Goal: Download file/media

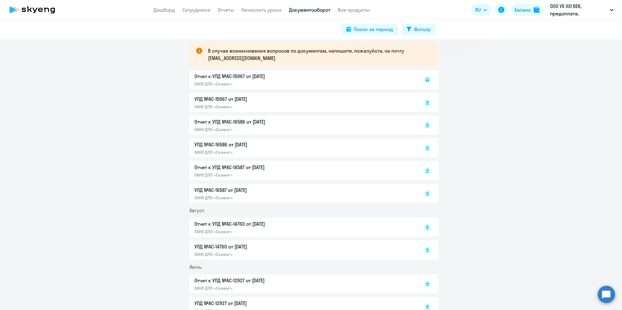
scroll to position [123, 0]
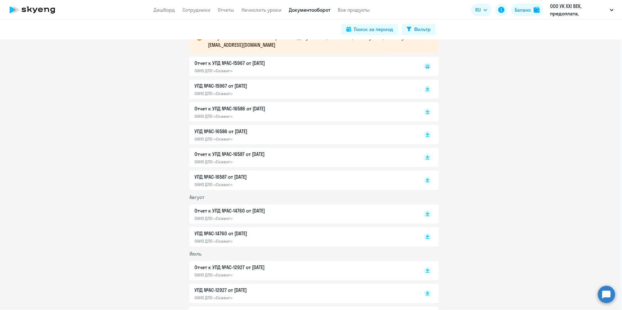
click at [215, 181] on div "УПД №AC-16587 от 30.09.2025 ОАНО ДПО «Скаенг»" at bounding box center [258, 180] width 129 height 14
click at [202, 179] on p "УПД №AC-16587 от [DATE]" at bounding box center [258, 176] width 129 height 7
click at [224, 154] on p "Отчет к УПД №AC-16587 от [DATE]" at bounding box center [258, 153] width 129 height 7
click at [228, 107] on p "Отчет к УПД №AC-16586 от [DATE]" at bounding box center [258, 108] width 129 height 7
click at [234, 61] on div "Отчет к УПД №AC-15967 от 30.09.2025 ОАНО ДПО «Скаенг»" at bounding box center [313, 66] width 249 height 19
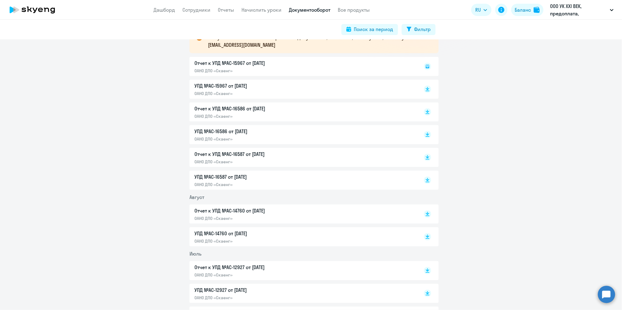
click at [258, 62] on div "Отчет к УПД №AC-15967 от 30.09.2025 ОАНО ДПО «Скаенг»" at bounding box center [313, 66] width 249 height 19
drag, startPoint x: 258, startPoint y: 62, endPoint x: 513, endPoint y: 85, distance: 255.9
click at [244, 63] on div "Отчет к УПД №AC-15967 от 30.09.2025 ОАНО ДПО «Скаенг»" at bounding box center [313, 66] width 249 height 19
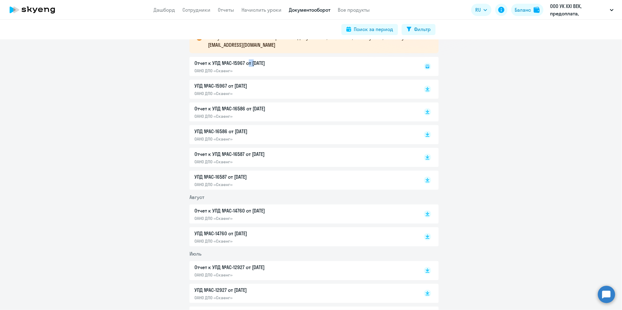
click at [244, 63] on div "Отчет к УПД №AC-15967 от 30.09.2025 ОАНО ДПО «Скаенг»" at bounding box center [313, 66] width 249 height 19
drag, startPoint x: 244, startPoint y: 63, endPoint x: 202, endPoint y: 65, distance: 41.9
click at [202, 65] on div "Отчет к УПД №AC-15967 от 30.09.2025 ОАНО ДПО «Скаенг»" at bounding box center [313, 66] width 249 height 19
drag, startPoint x: 202, startPoint y: 65, endPoint x: 228, endPoint y: 71, distance: 26.5
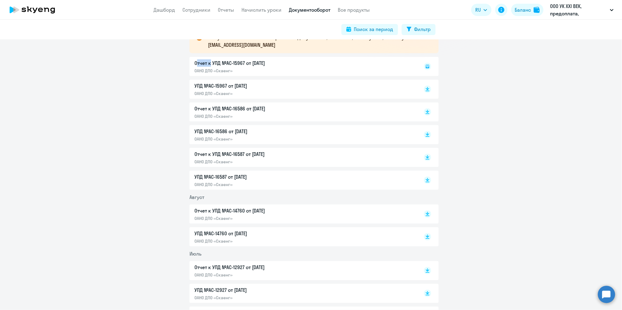
click at [228, 71] on div "Отчет к УПД №AC-15967 от 30.09.2025 ОАНО ДПО «Скаенг»" at bounding box center [313, 66] width 249 height 19
click at [424, 65] on rect at bounding box center [427, 66] width 7 height 7
click at [427, 65] on rect at bounding box center [427, 66] width 7 height 7
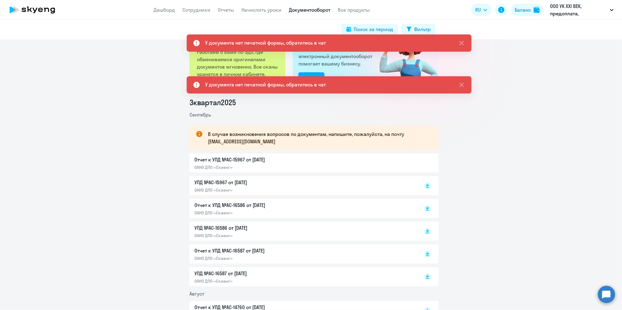
scroll to position [41, 0]
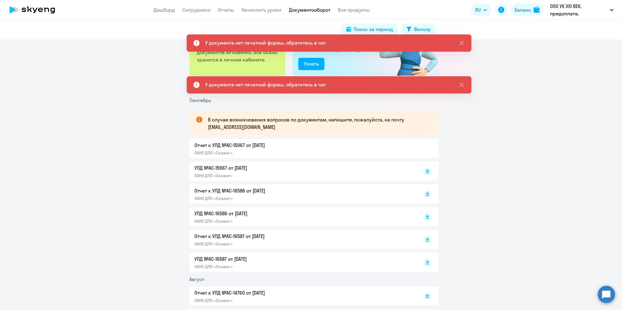
click at [253, 145] on div "Отчет к УПД №AC-15967 от 30.09.2025 ОАНО ДПО «Скаенг»" at bounding box center [313, 148] width 249 height 19
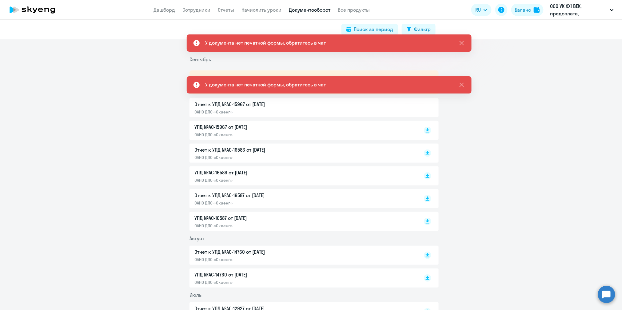
click at [221, 105] on div "Отчет к УПД №AC-15967 от 30.09.2025 ОАНО ДПО «Скаенг»" at bounding box center [313, 107] width 249 height 19
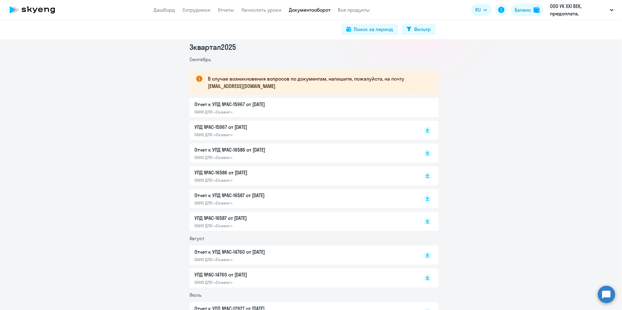
drag, startPoint x: 221, startPoint y: 105, endPoint x: 193, endPoint y: 108, distance: 28.1
click at [193, 108] on div "Отчет к УПД №AC-15967 от 30.09.2025 ОАНО ДПО «Скаенг»" at bounding box center [313, 107] width 249 height 19
click at [209, 103] on div "Отчет к УПД №AC-15967 от 30.09.2025 ОАНО ДПО «Скаенг»" at bounding box center [313, 107] width 249 height 19
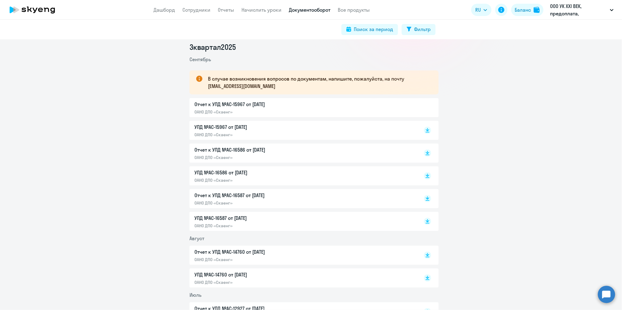
click at [209, 103] on div "Отчет к УПД №AC-15967 от 30.09.2025 ОАНО ДПО «Скаенг»" at bounding box center [313, 107] width 249 height 19
drag, startPoint x: 209, startPoint y: 103, endPoint x: 57, endPoint y: 115, distance: 152.7
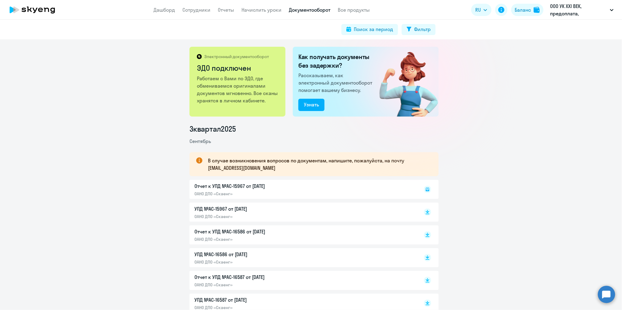
click at [50, 116] on div "Электронный документооборот ЭДО подключен Работаем с Вами по ЭДО, где обменивае…" at bounding box center [311, 174] width 622 height 271
drag, startPoint x: 97, startPoint y: 138, endPoint x: 98, endPoint y: 134, distance: 3.9
drag, startPoint x: 98, startPoint y: 134, endPoint x: 572, endPoint y: 156, distance: 473.9
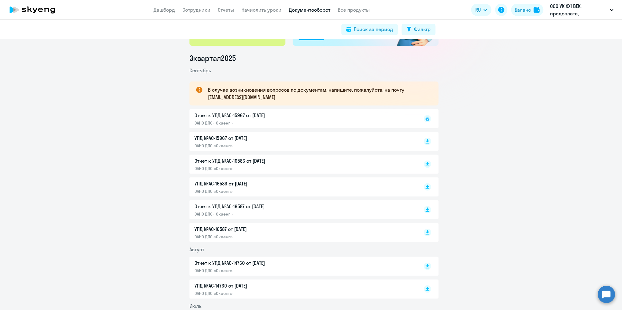
scroll to position [82, 0]
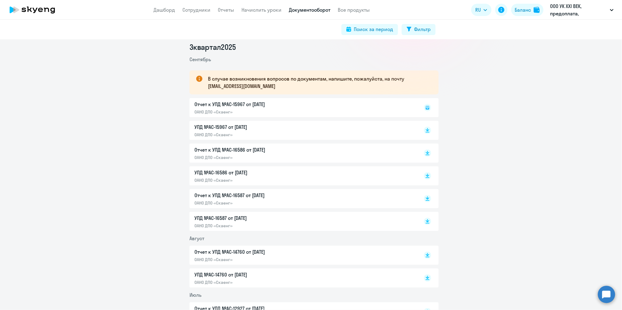
click at [235, 196] on p "Отчет к УПД №AC-16587 от [DATE]" at bounding box center [258, 195] width 129 height 7
click at [212, 149] on p "Отчет к УПД №AC-16586 от [DATE]" at bounding box center [258, 149] width 129 height 7
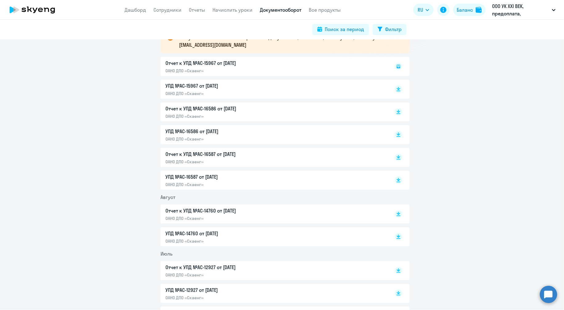
scroll to position [82, 0]
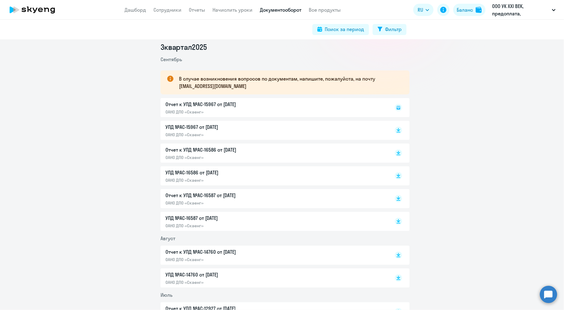
click at [197, 195] on p "Отчет к УПД №AC-16587 от [DATE]" at bounding box center [229, 195] width 129 height 7
click at [209, 149] on p "Отчет к УПД №AC-16586 от [DATE]" at bounding box center [229, 149] width 129 height 7
